Goal: Find contact information: Find contact information

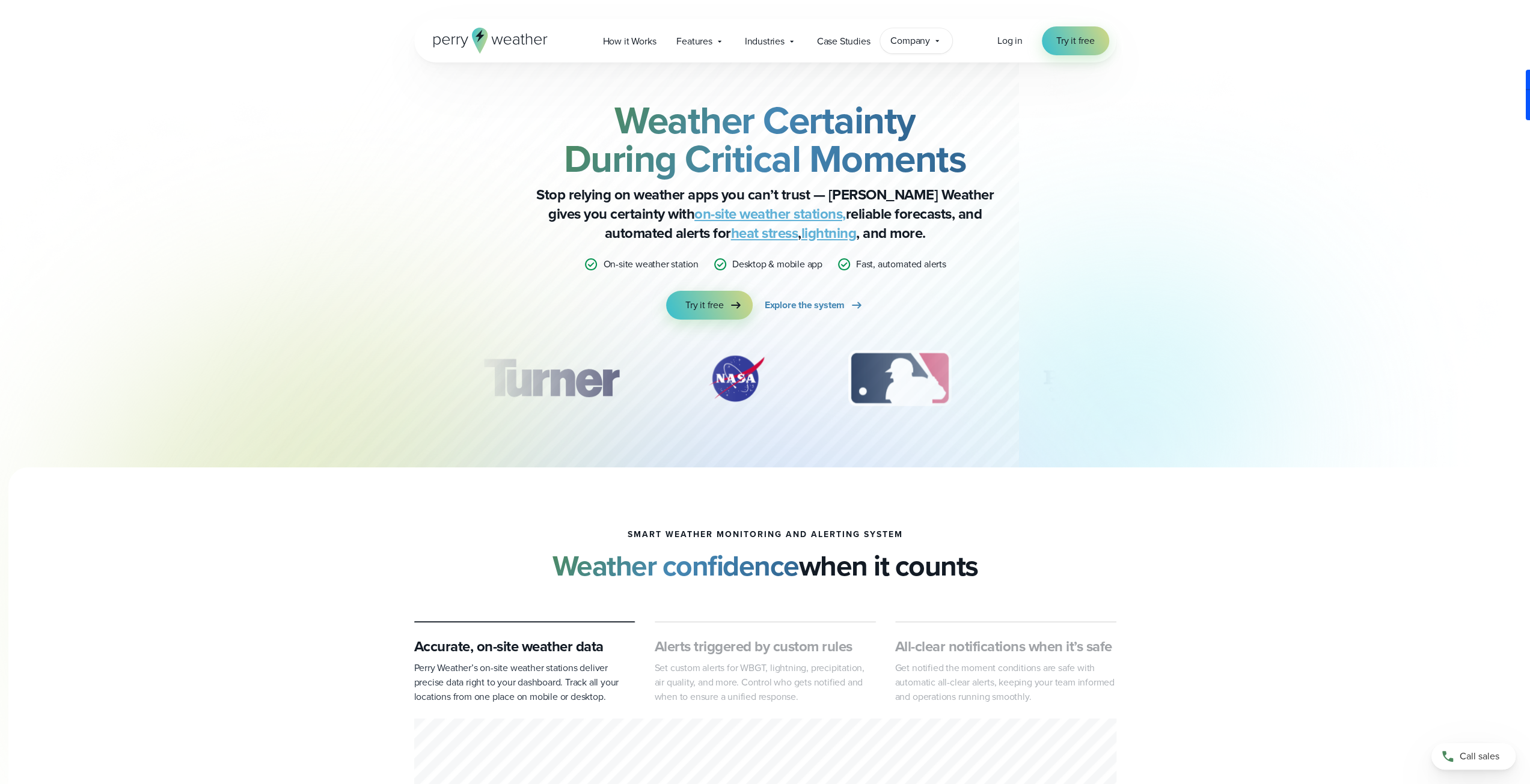
click at [921, 39] on span "Company" at bounding box center [910, 40] width 40 height 14
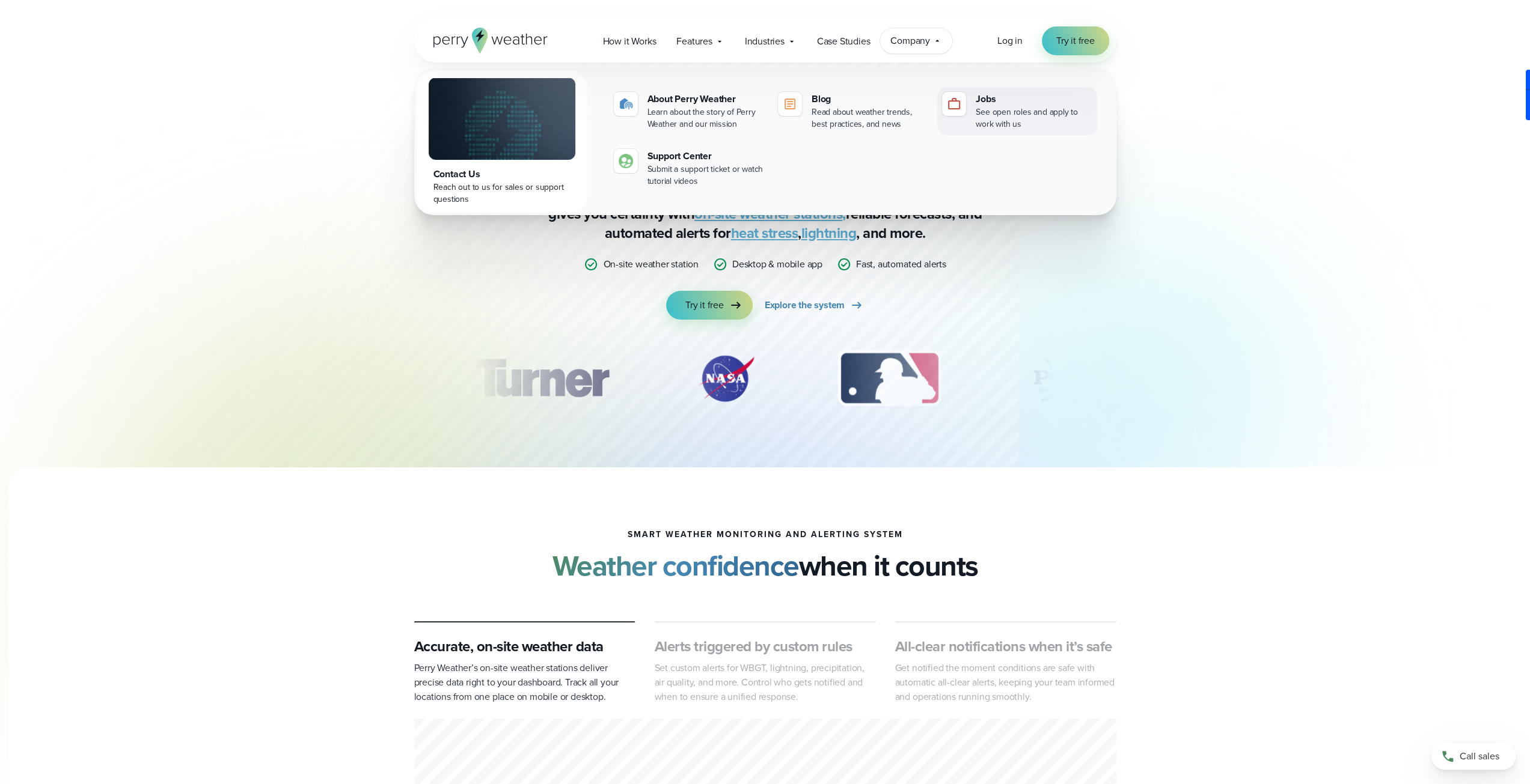
click at [980, 103] on div "Jobs" at bounding box center [1033, 99] width 116 height 14
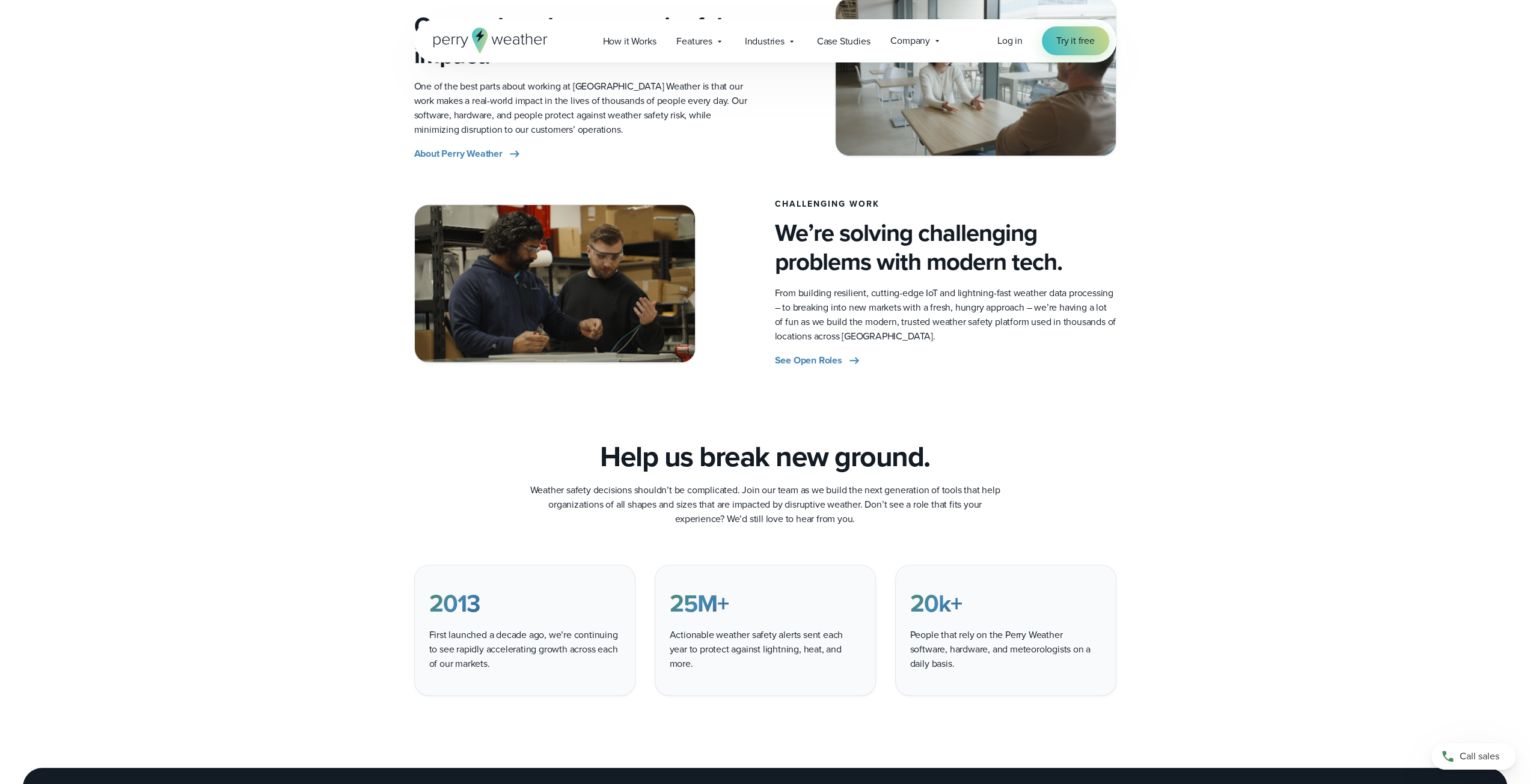
scroll to position [481, 0]
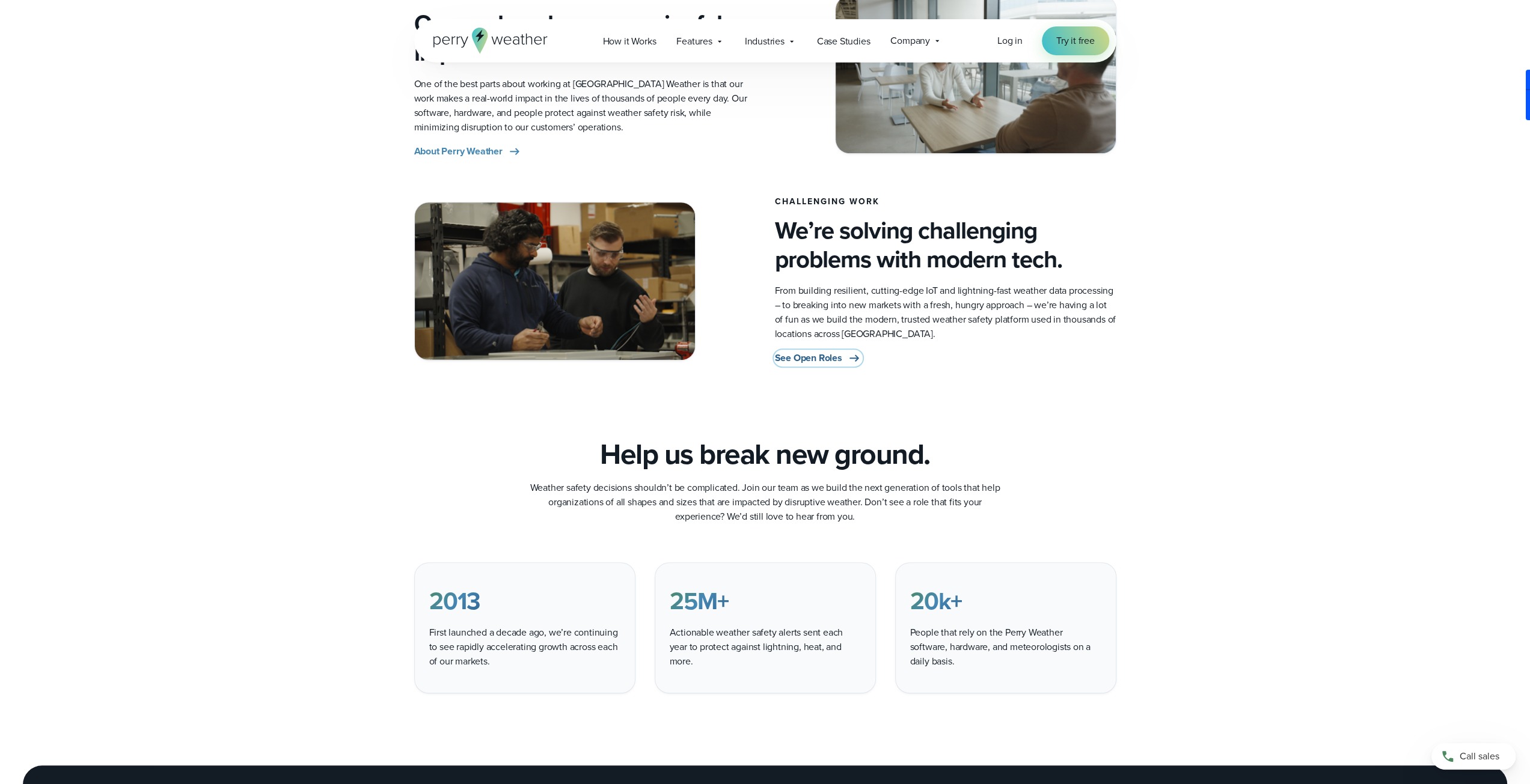
click at [813, 360] on span "See Open Roles" at bounding box center [808, 358] width 67 height 14
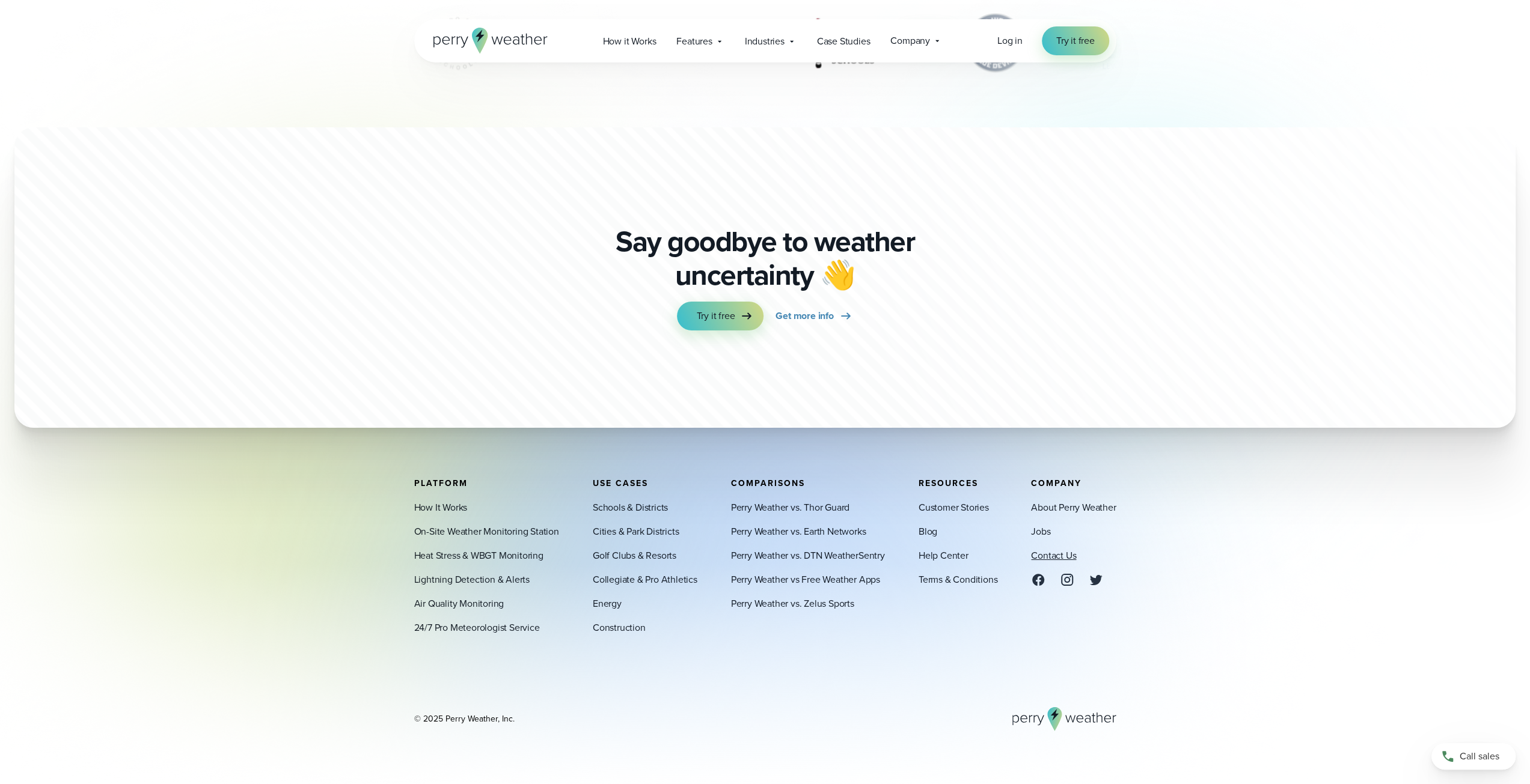
click at [1055, 558] on link "Contact Us" at bounding box center [1053, 556] width 45 height 14
